Goal: Task Accomplishment & Management: Manage account settings

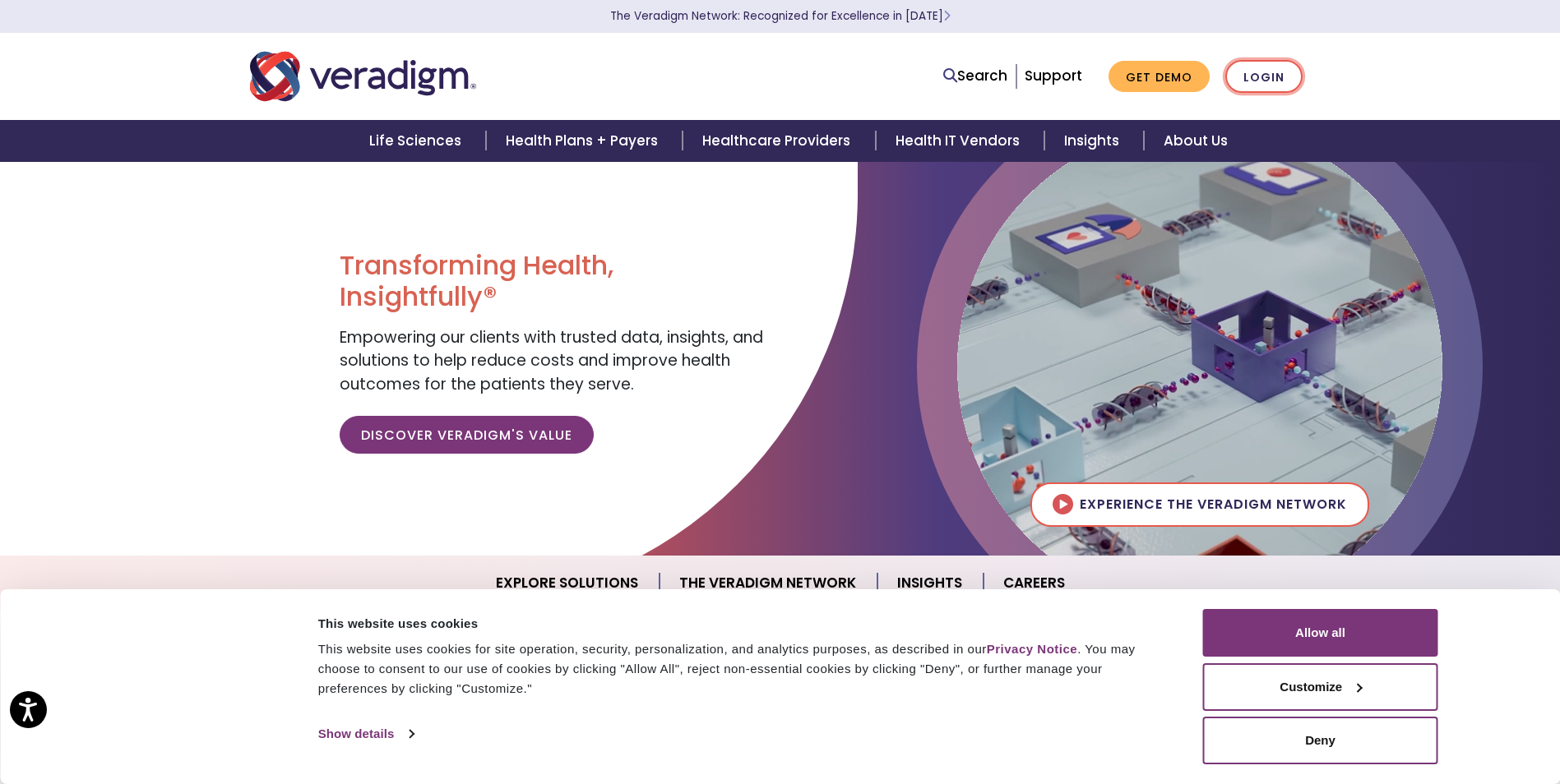
click at [1262, 70] on link "Login" at bounding box center [1264, 77] width 77 height 34
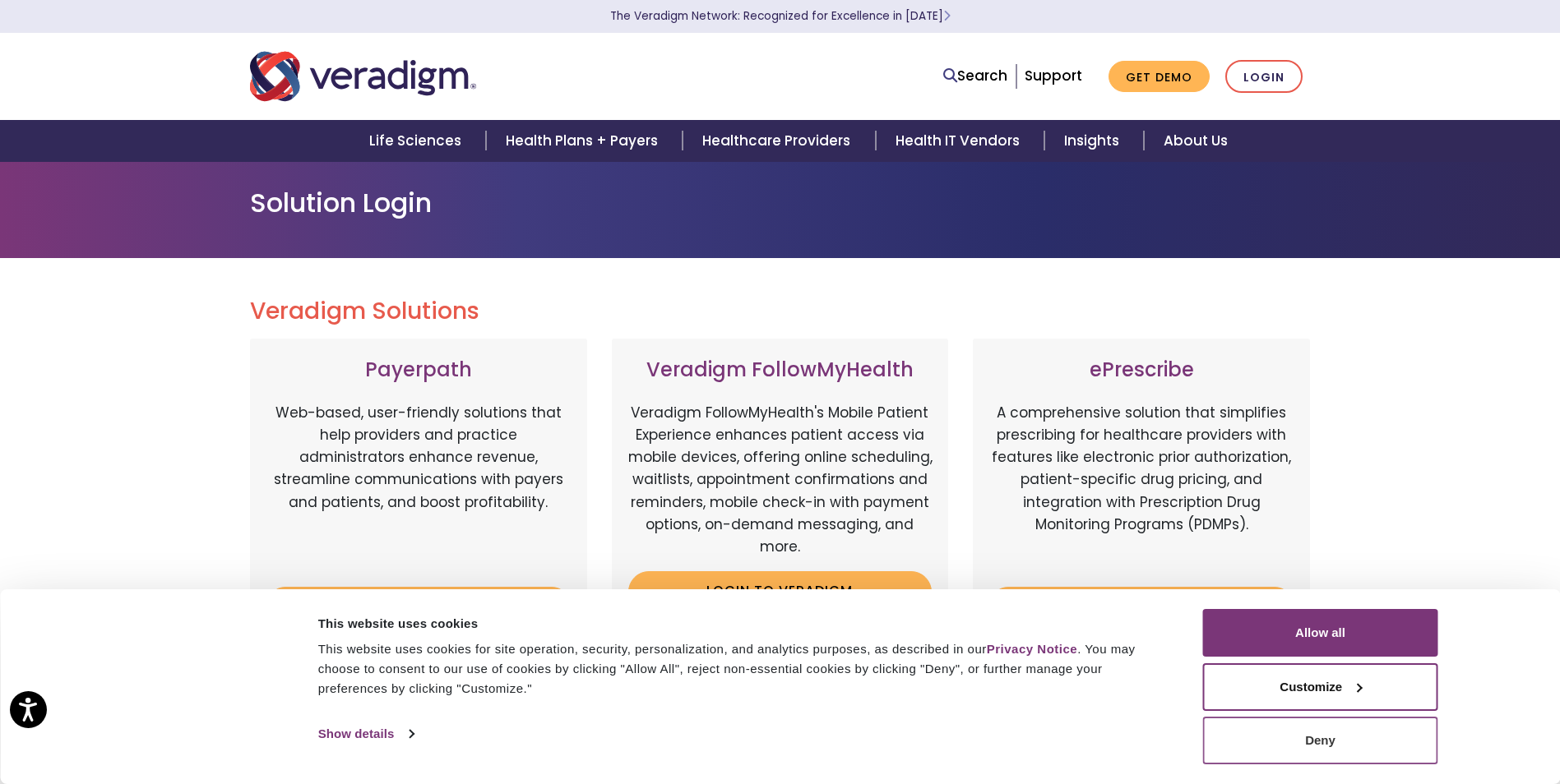
click at [1333, 753] on button "Deny" at bounding box center [1320, 741] width 235 height 48
